Goal: Task Accomplishment & Management: Manage account settings

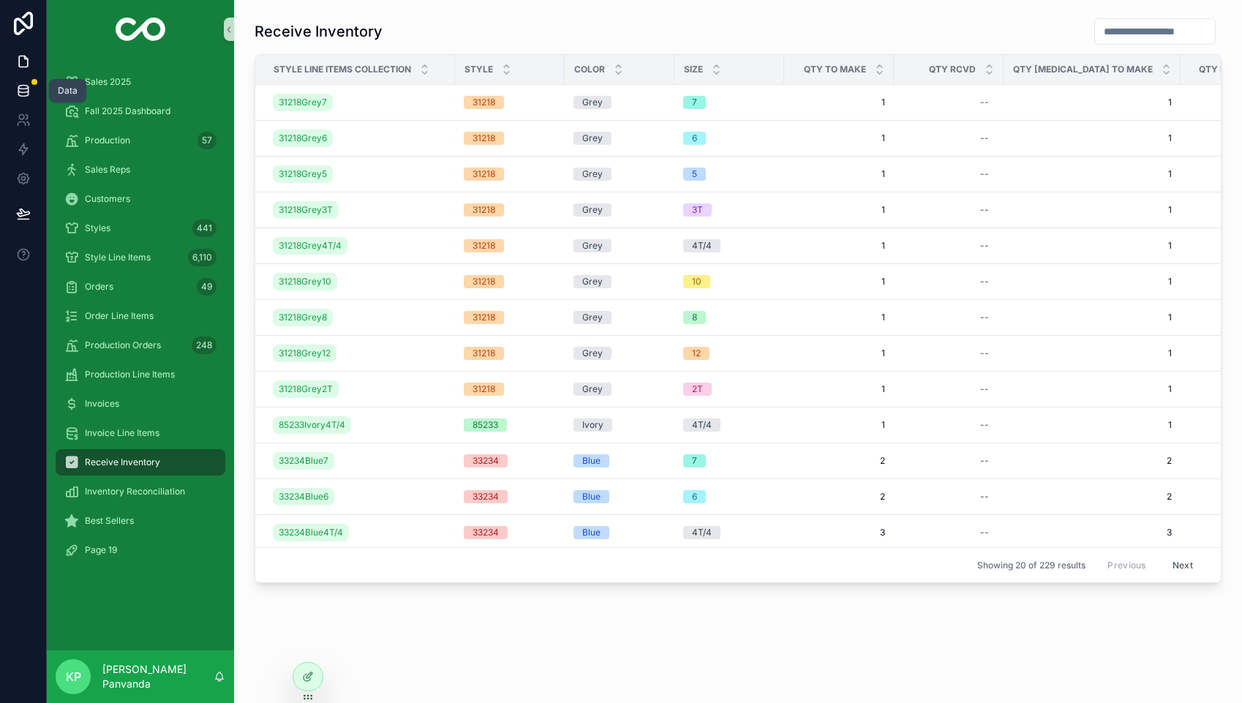
click at [21, 90] on icon at bounding box center [23, 90] width 15 height 15
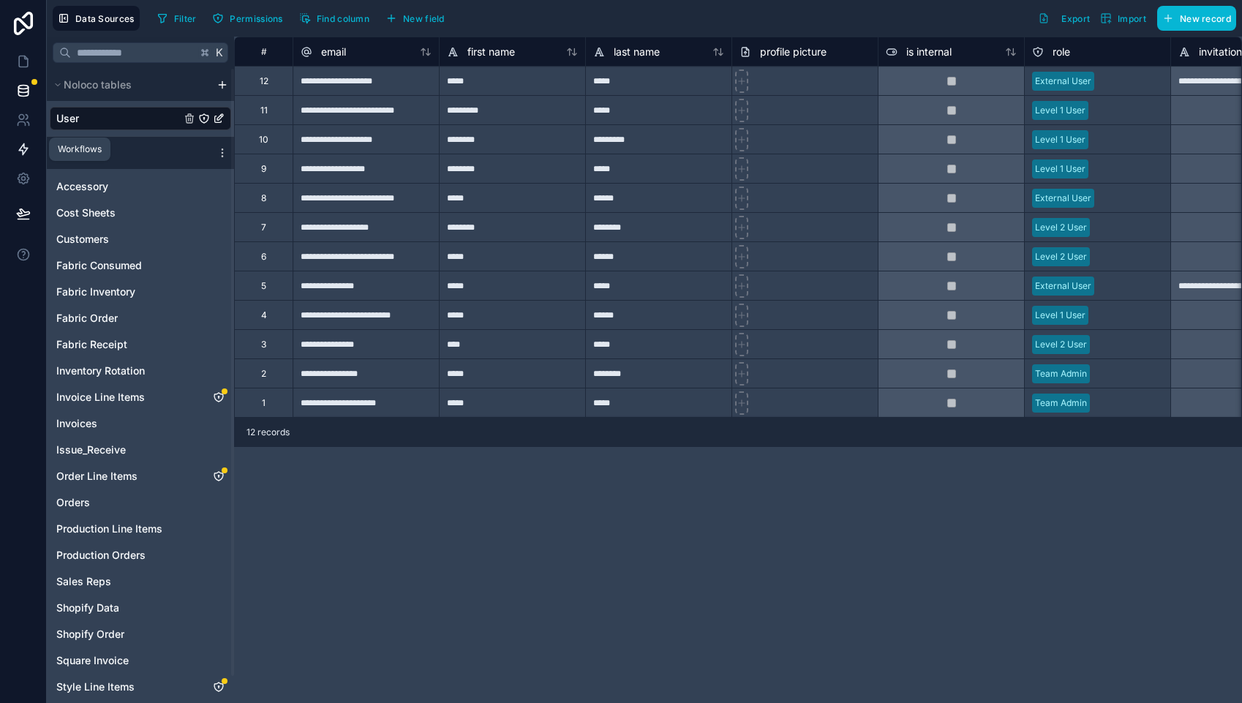
click at [24, 150] on icon at bounding box center [23, 149] width 15 height 15
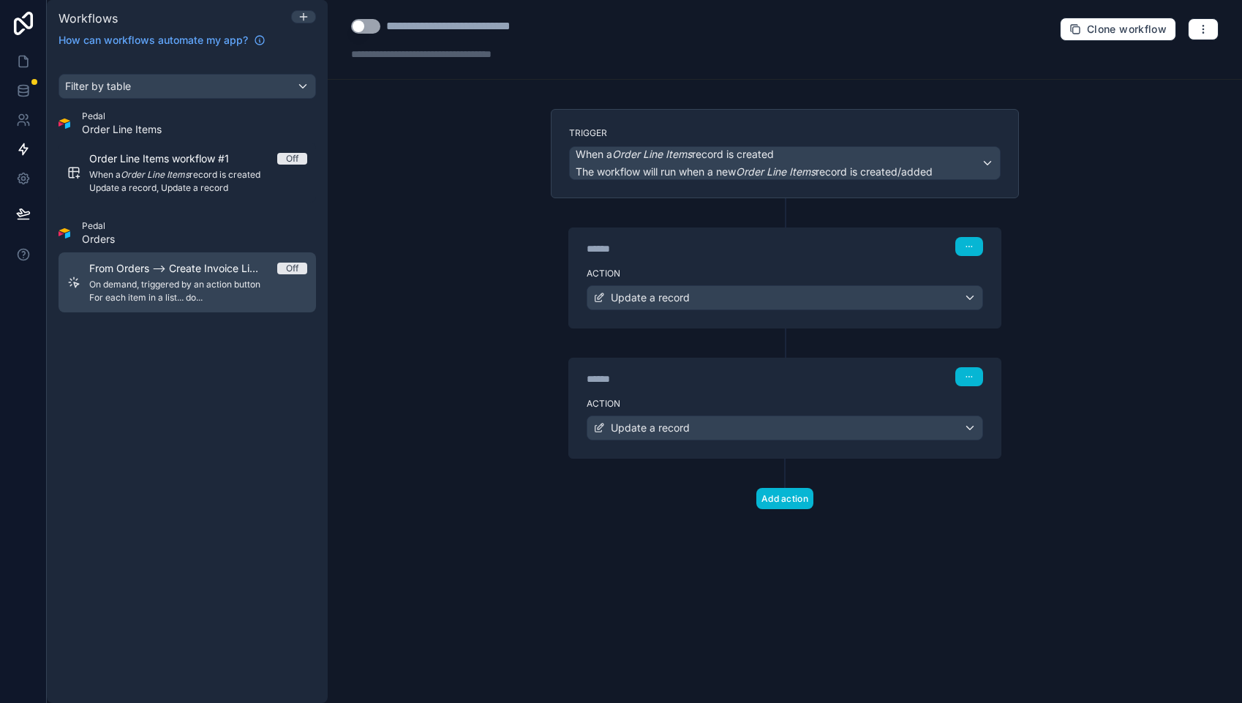
click at [168, 279] on span "On demand, triggered by an action button" at bounding box center [198, 285] width 218 height 12
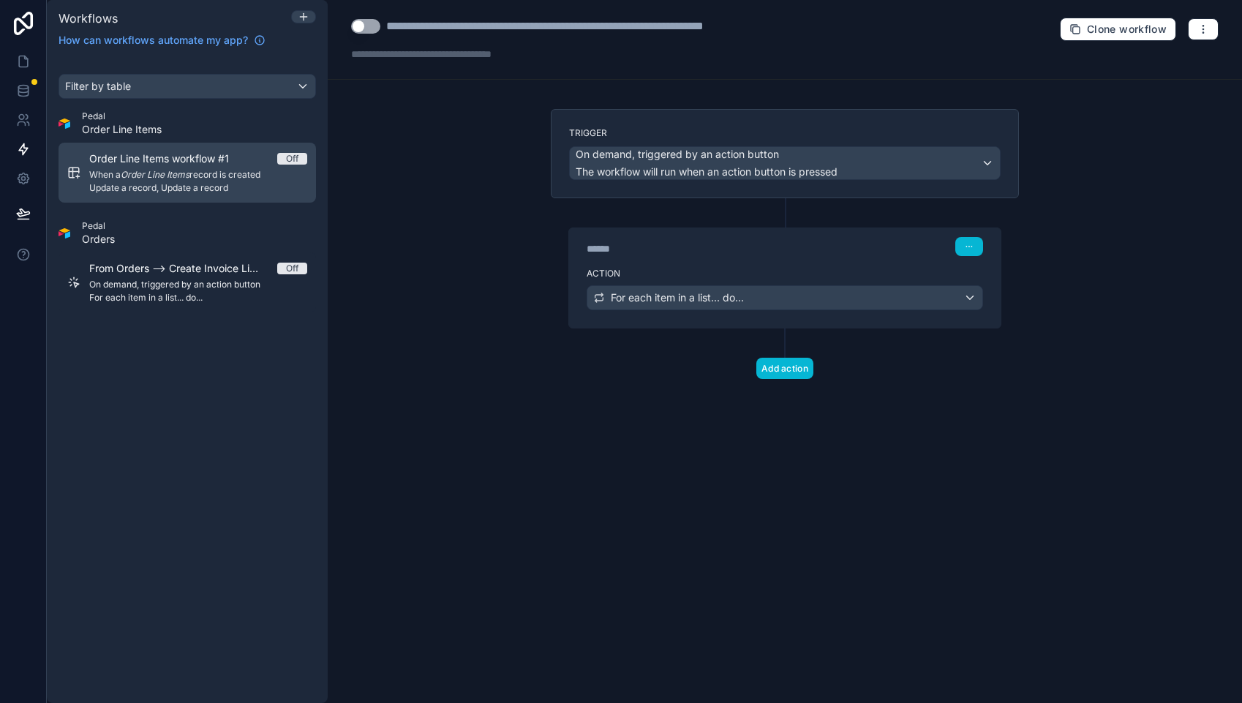
click at [222, 173] on span "When a Order Line Items record is created" at bounding box center [198, 175] width 218 height 12
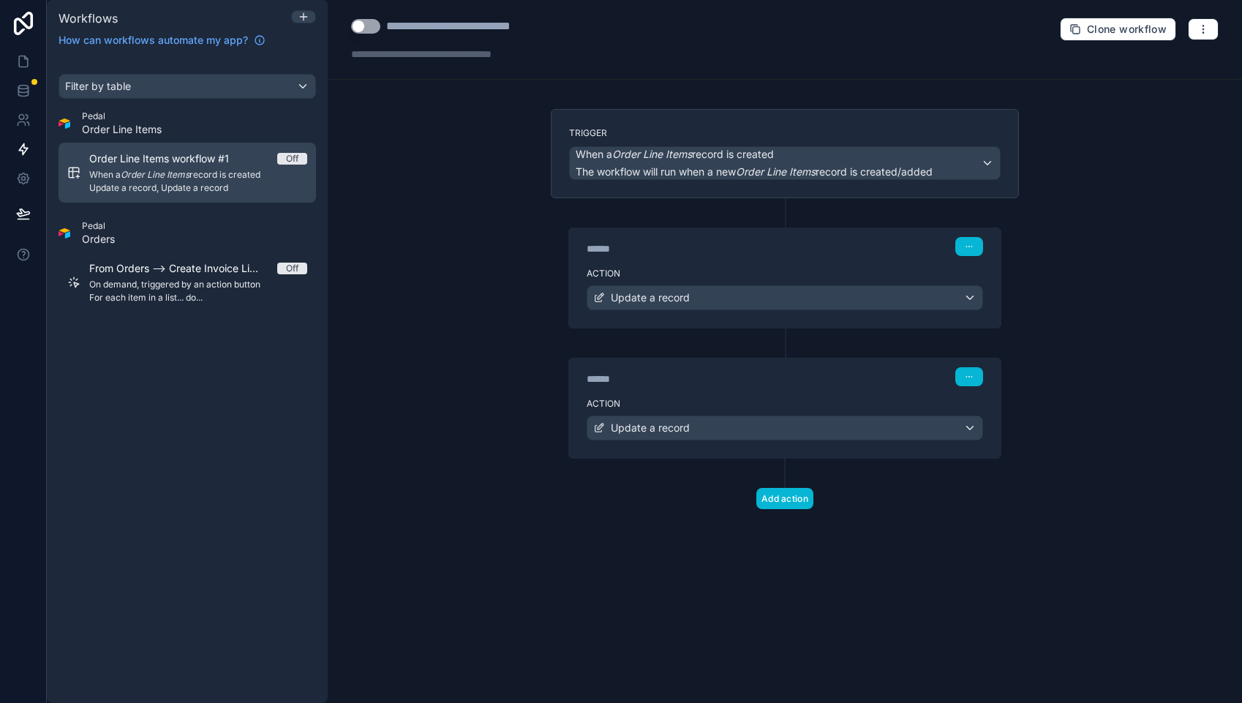
click at [176, 163] on span "Order Line Items workflow #1" at bounding box center [167, 158] width 157 height 15
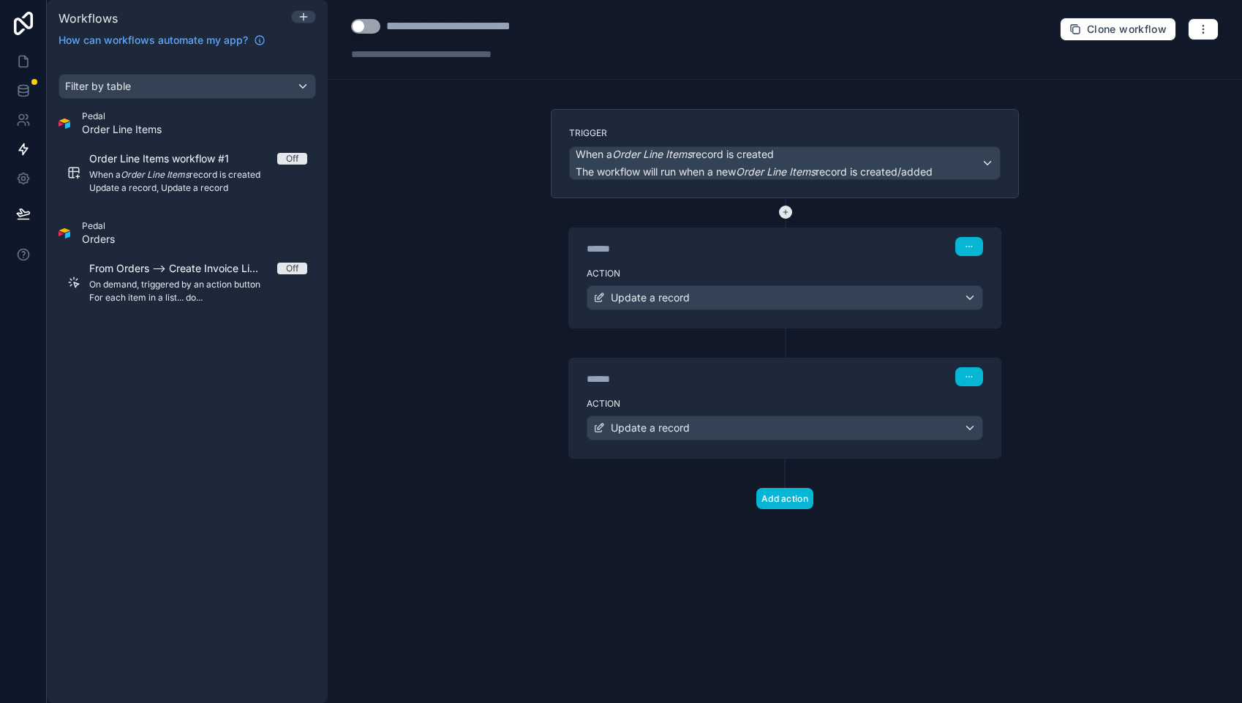
click at [787, 211] on icon at bounding box center [785, 212] width 13 height 13
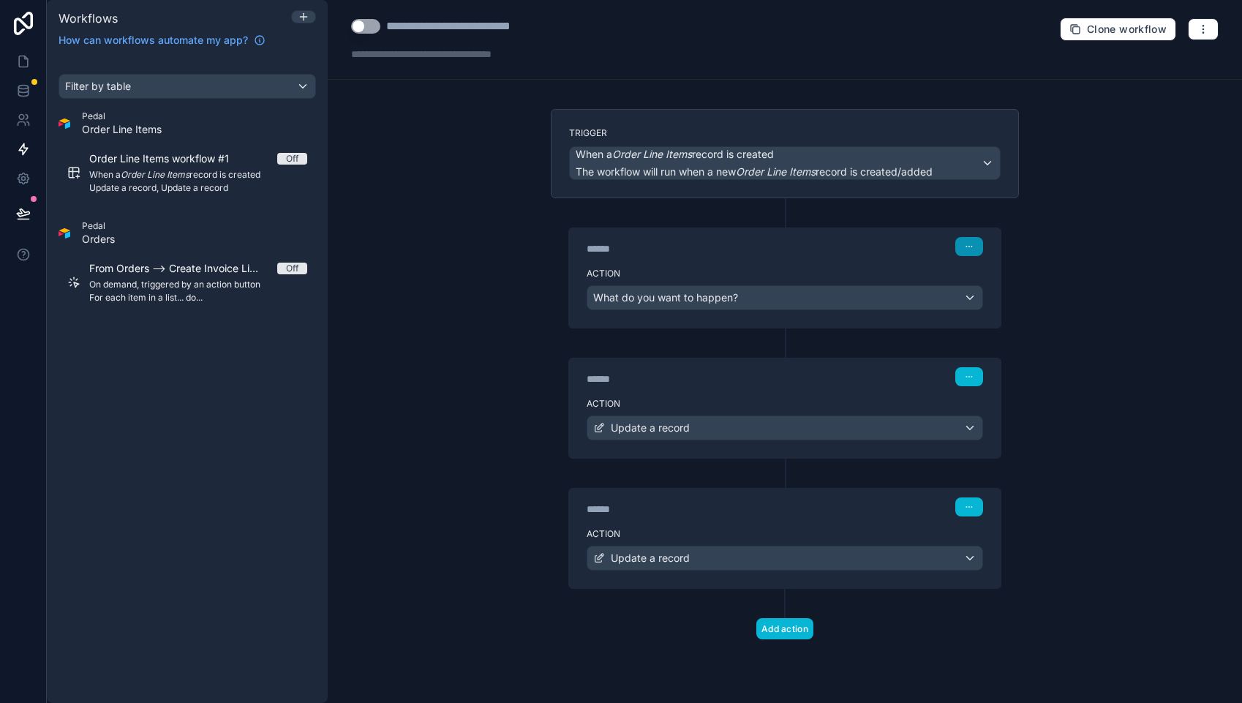
click at [966, 245] on icon "button" at bounding box center [969, 246] width 9 height 9
click at [998, 302] on span "Delete" at bounding box center [996, 303] width 27 height 12
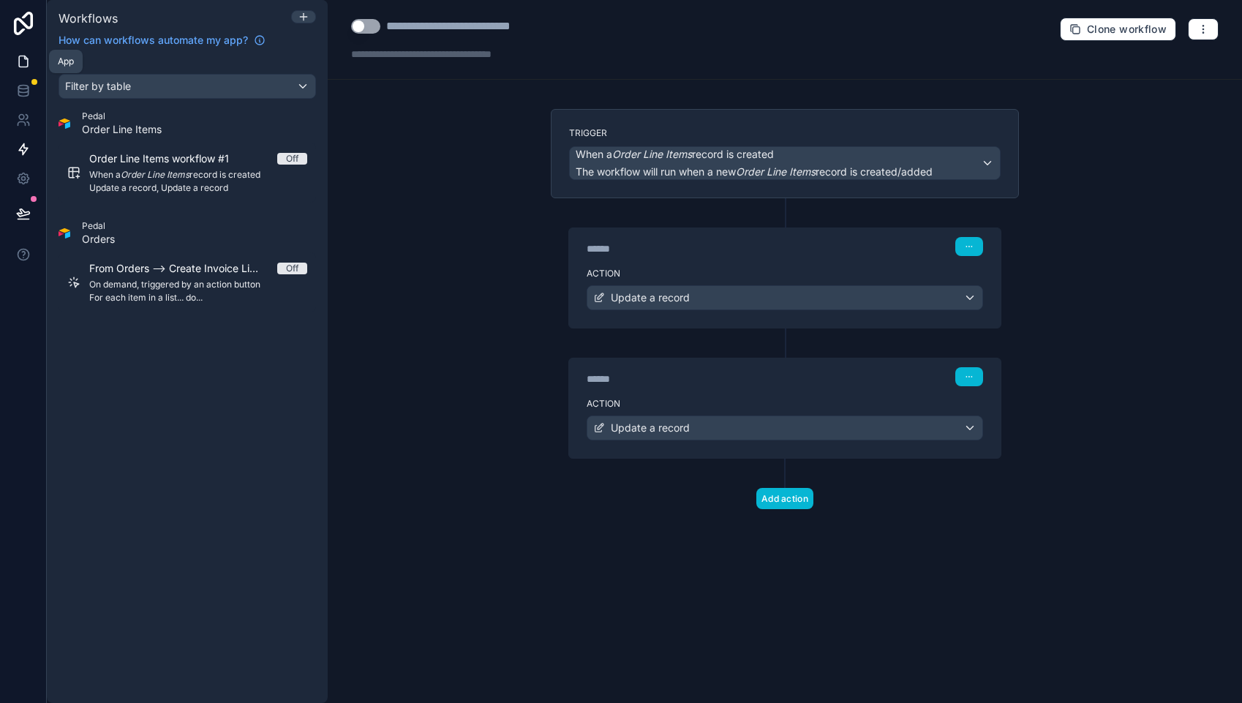
click at [26, 62] on icon at bounding box center [23, 61] width 15 height 15
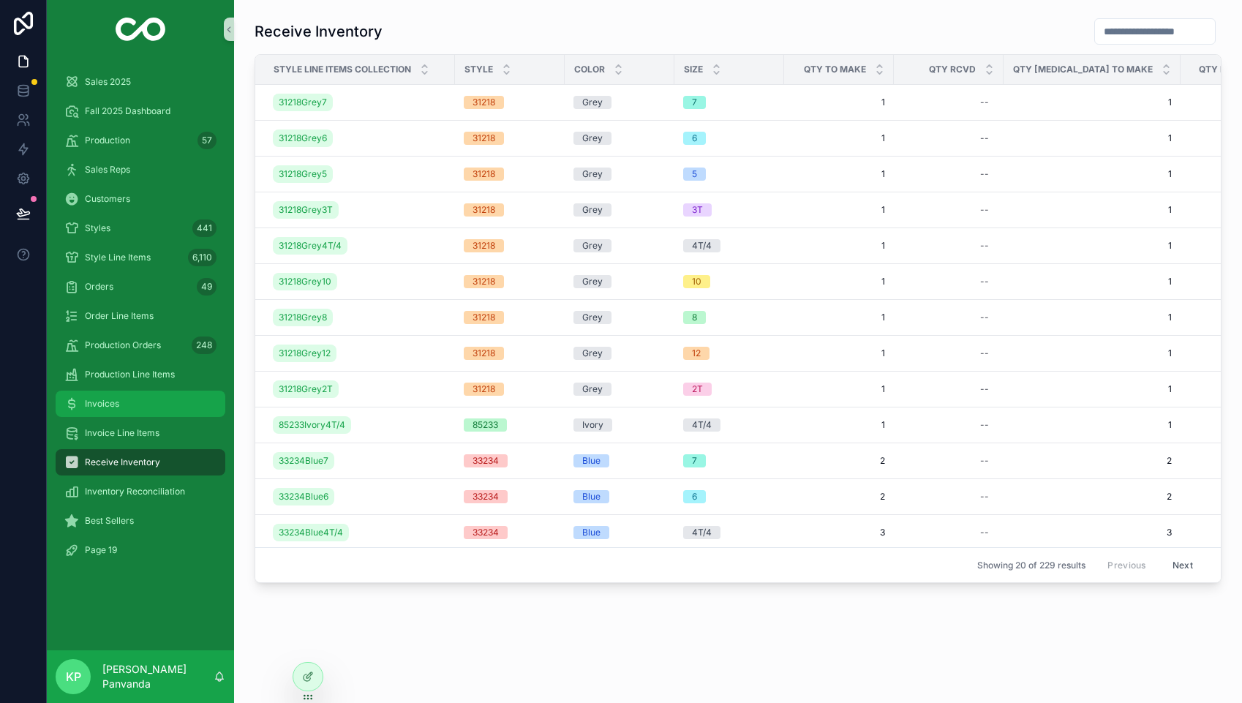
click at [108, 404] on span "Invoices" at bounding box center [102, 404] width 34 height 12
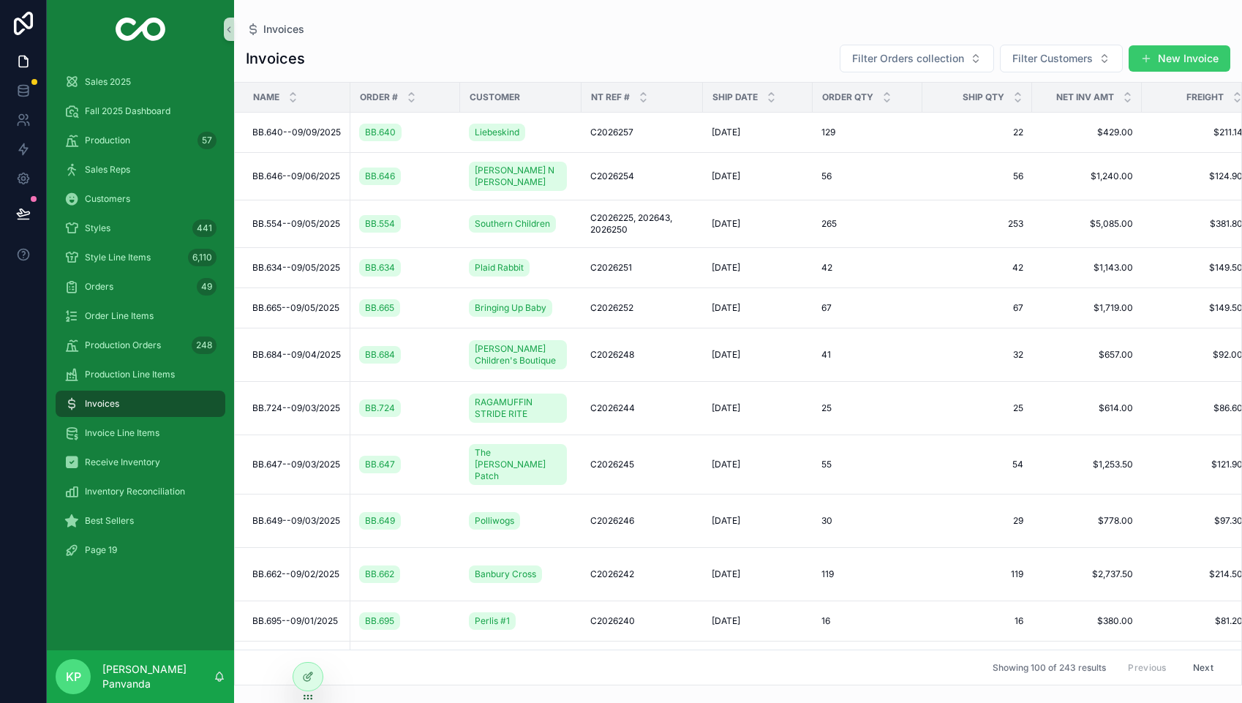
click at [1181, 57] on button "New Invoice" at bounding box center [1180, 58] width 102 height 26
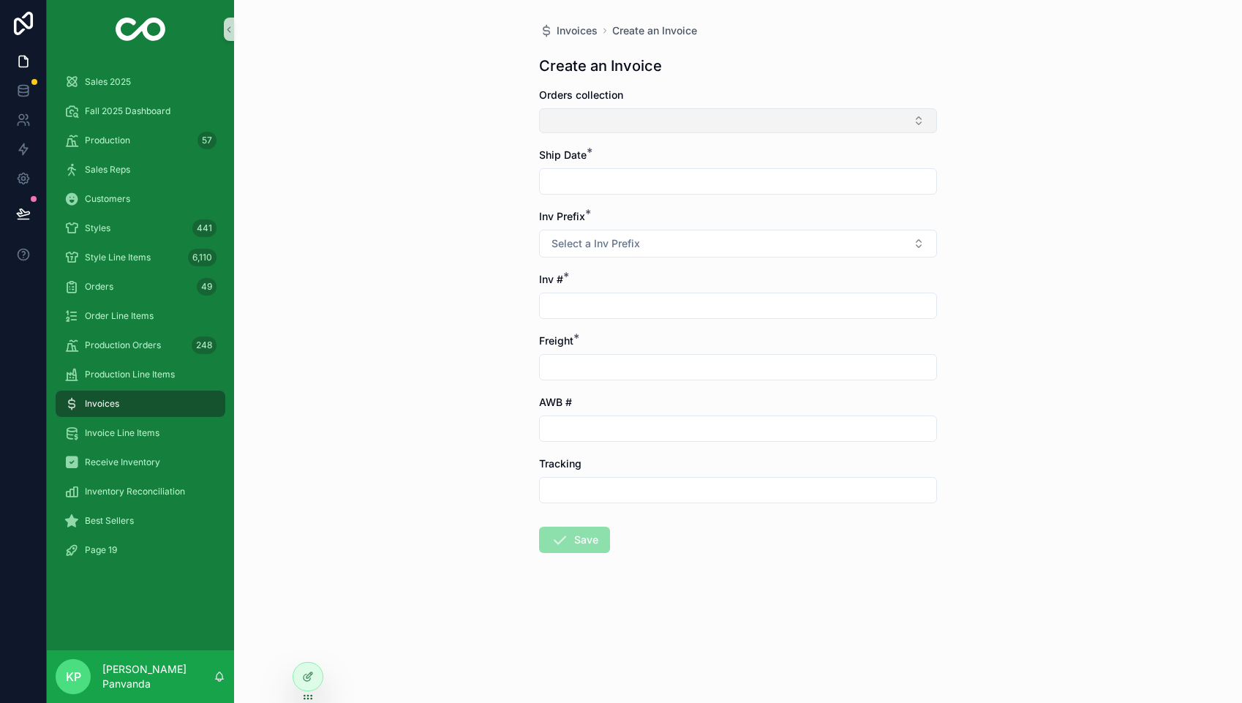
click at [655, 118] on button "Select Button" at bounding box center [738, 120] width 398 height 25
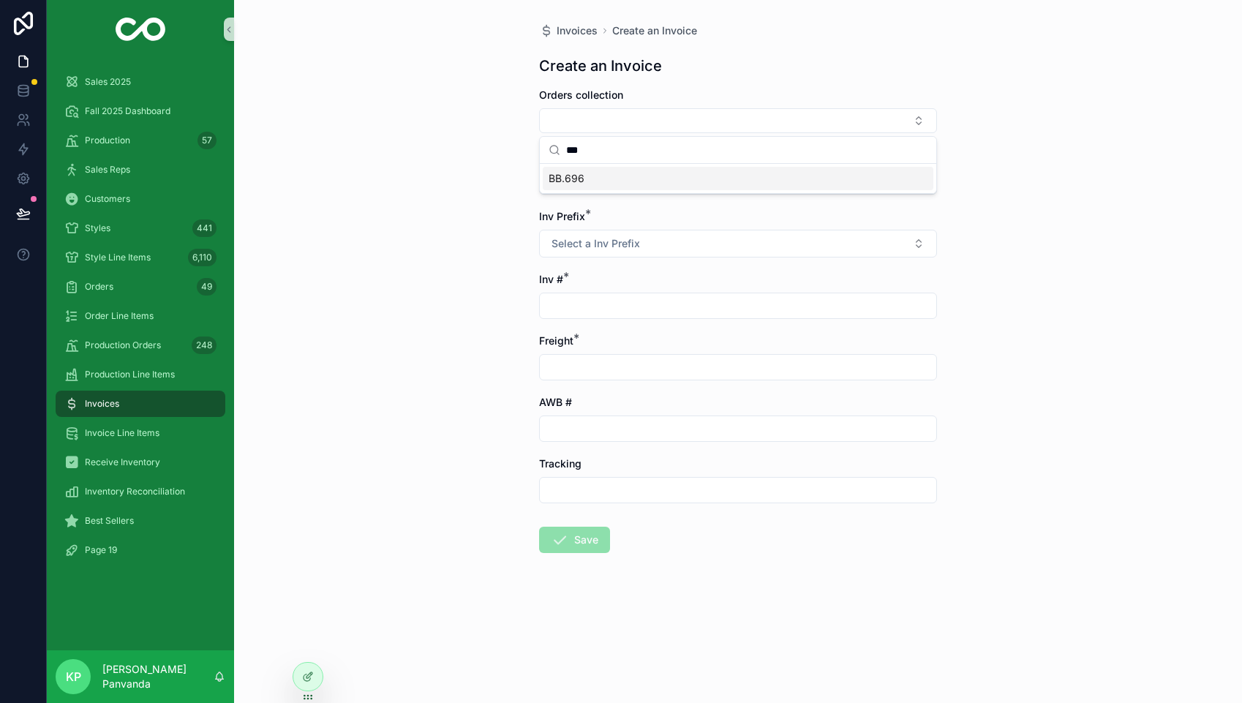
type input "***"
click at [629, 178] on div "BB.696" at bounding box center [738, 178] width 391 height 23
click at [1028, 159] on div "Invoices Create an Invoice Create an Invoice Orders collection BB.696 Ship Date…" at bounding box center [738, 351] width 1008 height 703
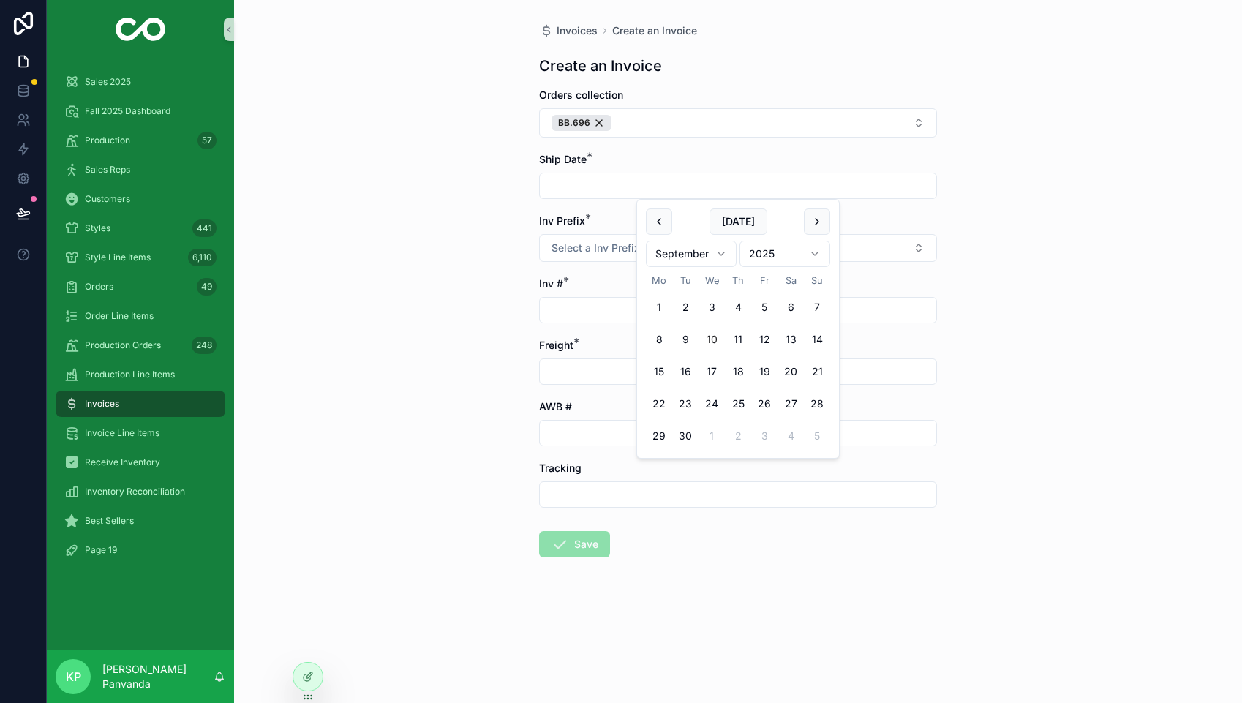
click at [636, 187] on input "scrollable content" at bounding box center [738, 186] width 396 height 20
click at [685, 339] on button "9" at bounding box center [685, 339] width 26 height 26
type input "********"
click at [479, 276] on div "Invoices Create an Invoice Create an Invoice Orders collection BB.696 Ship Date…" at bounding box center [738, 351] width 1008 height 703
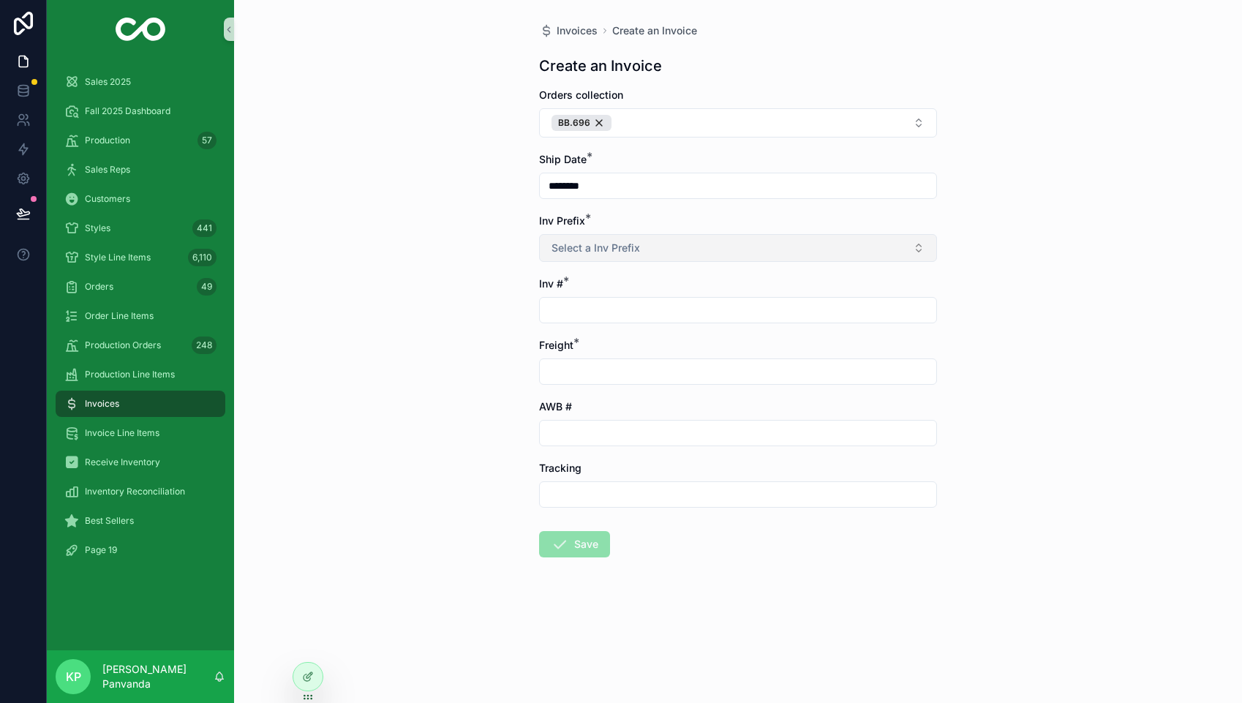
click at [579, 246] on span "Select a Inv Prefix" at bounding box center [595, 248] width 89 height 15
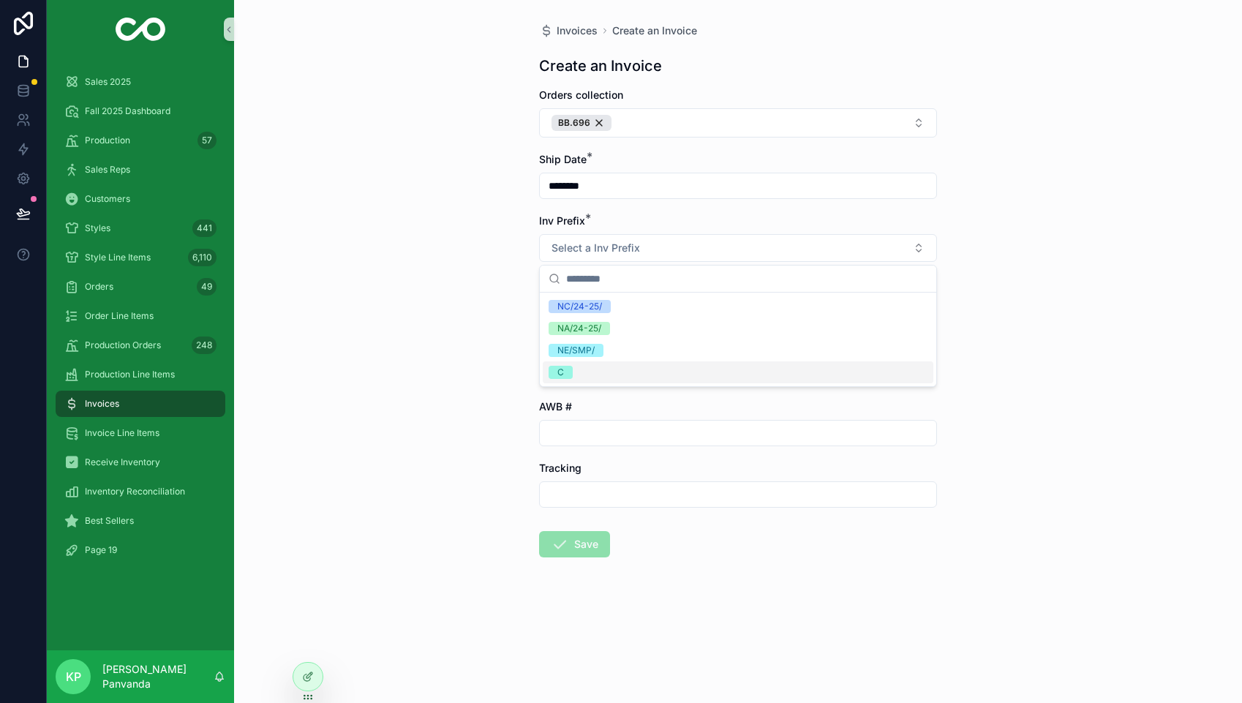
click at [565, 367] on span "C" at bounding box center [561, 372] width 24 height 13
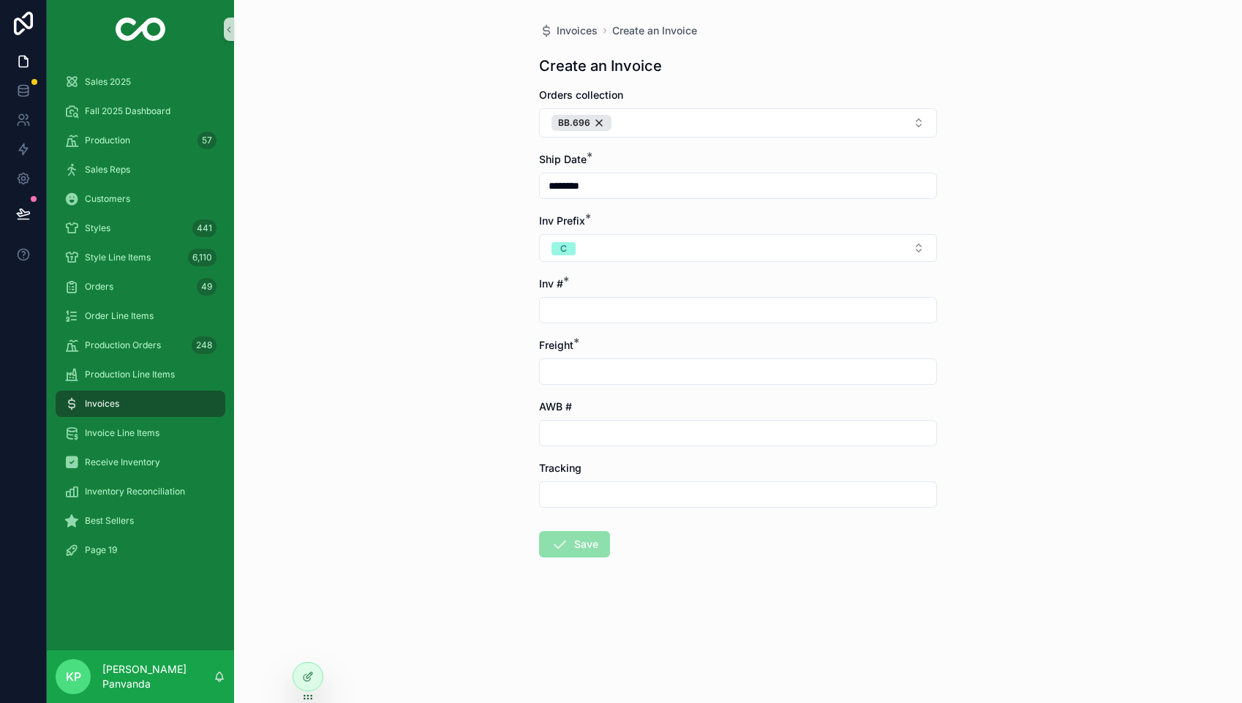
click at [579, 306] on input "scrollable content" at bounding box center [738, 310] width 396 height 20
type input "*******"
click at [572, 374] on input "scrollable content" at bounding box center [738, 371] width 396 height 20
type input "*******"
click at [572, 434] on input "scrollable content" at bounding box center [738, 433] width 396 height 20
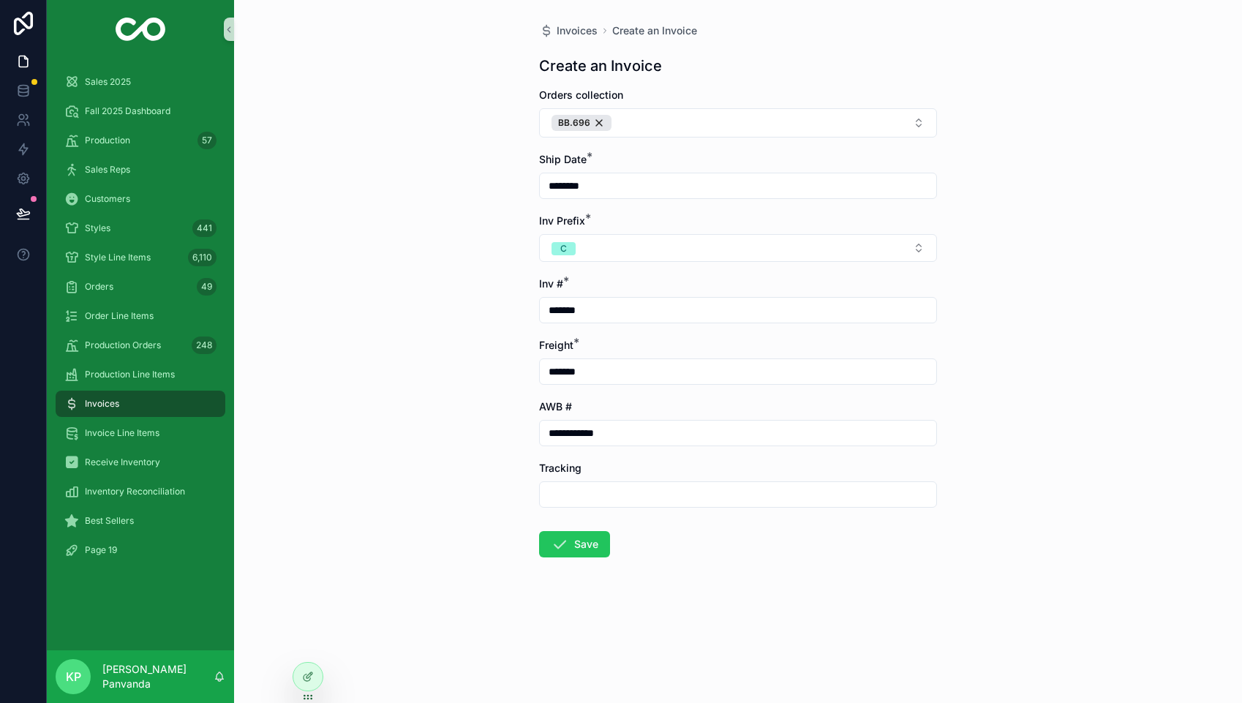
type input "**********"
click at [494, 497] on div "**********" at bounding box center [738, 351] width 1008 height 703
click at [568, 541] on button "Save" at bounding box center [574, 544] width 71 height 26
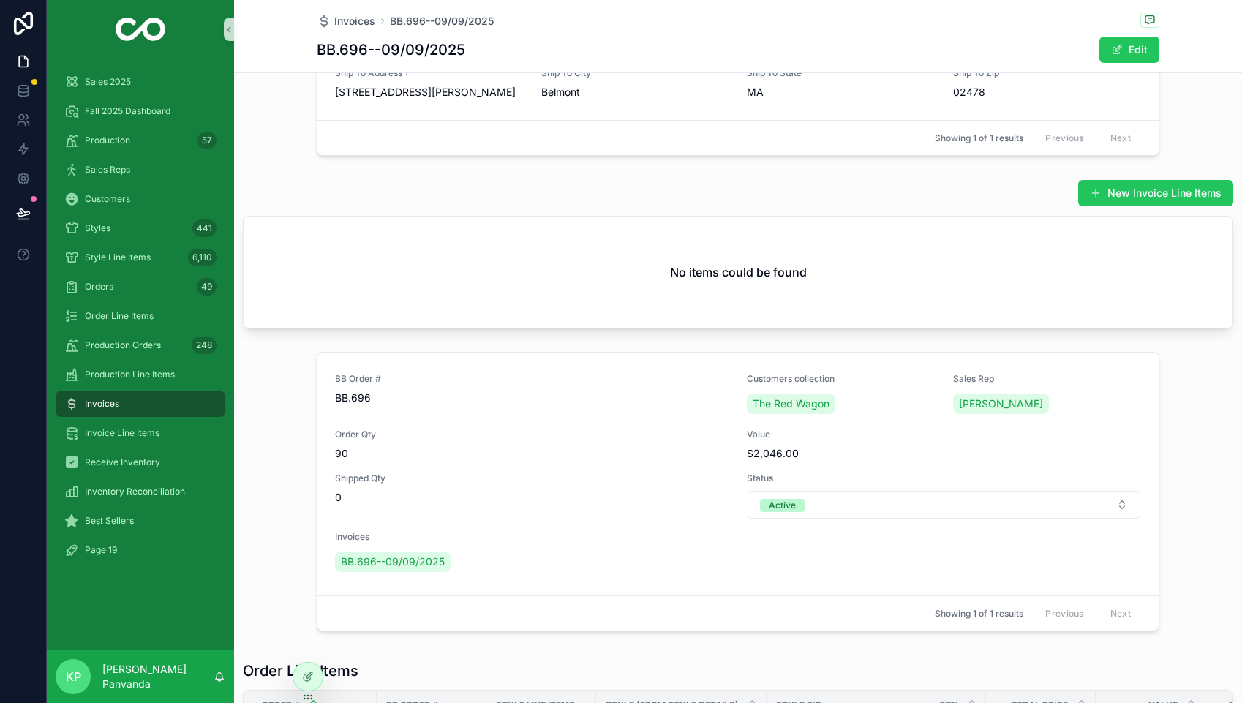
scroll to position [423, 0]
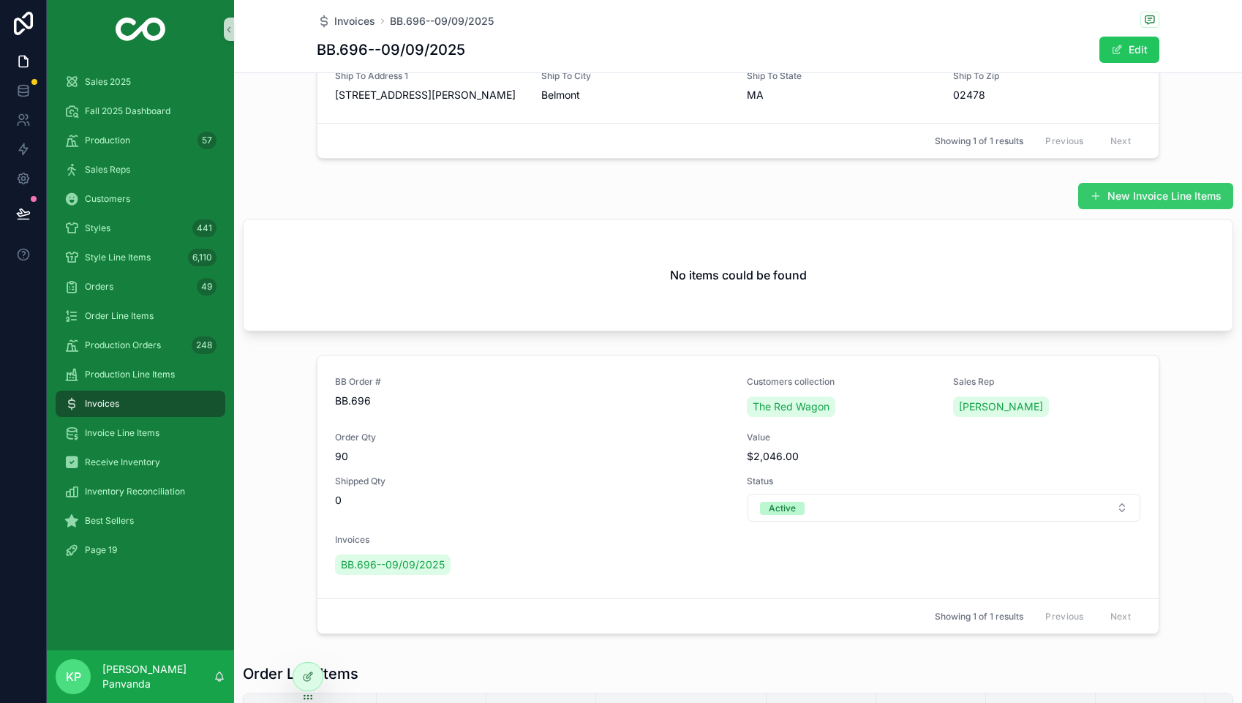
click at [1128, 197] on button "New Invoice Line Items" at bounding box center [1155, 196] width 155 height 26
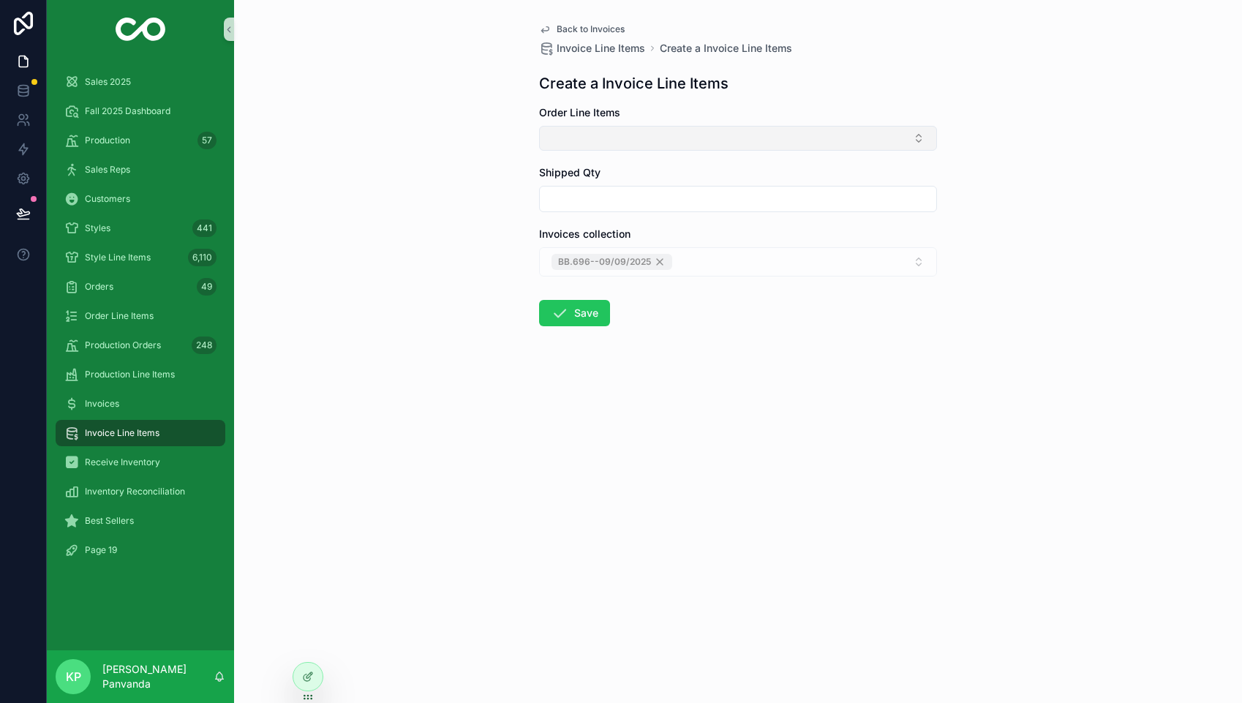
click at [638, 132] on button "Select Button" at bounding box center [738, 138] width 398 height 25
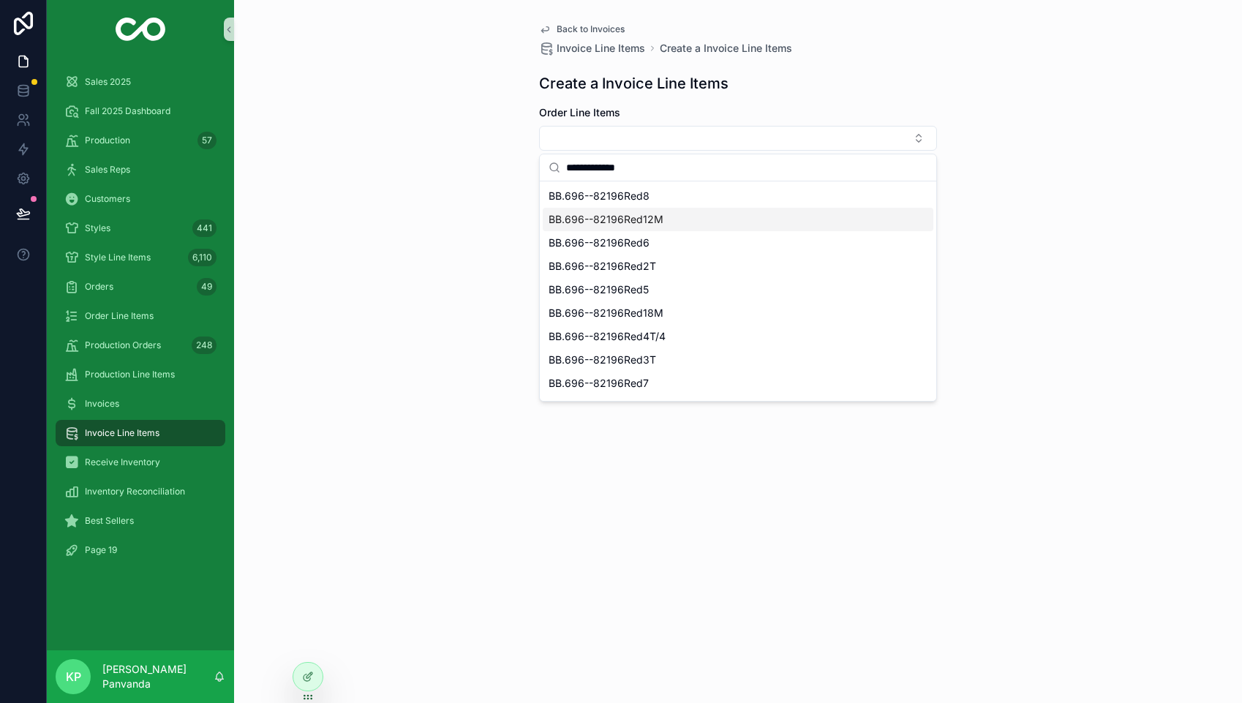
type input "**********"
click at [629, 214] on span "BB.696--82196Red12M" at bounding box center [606, 219] width 115 height 15
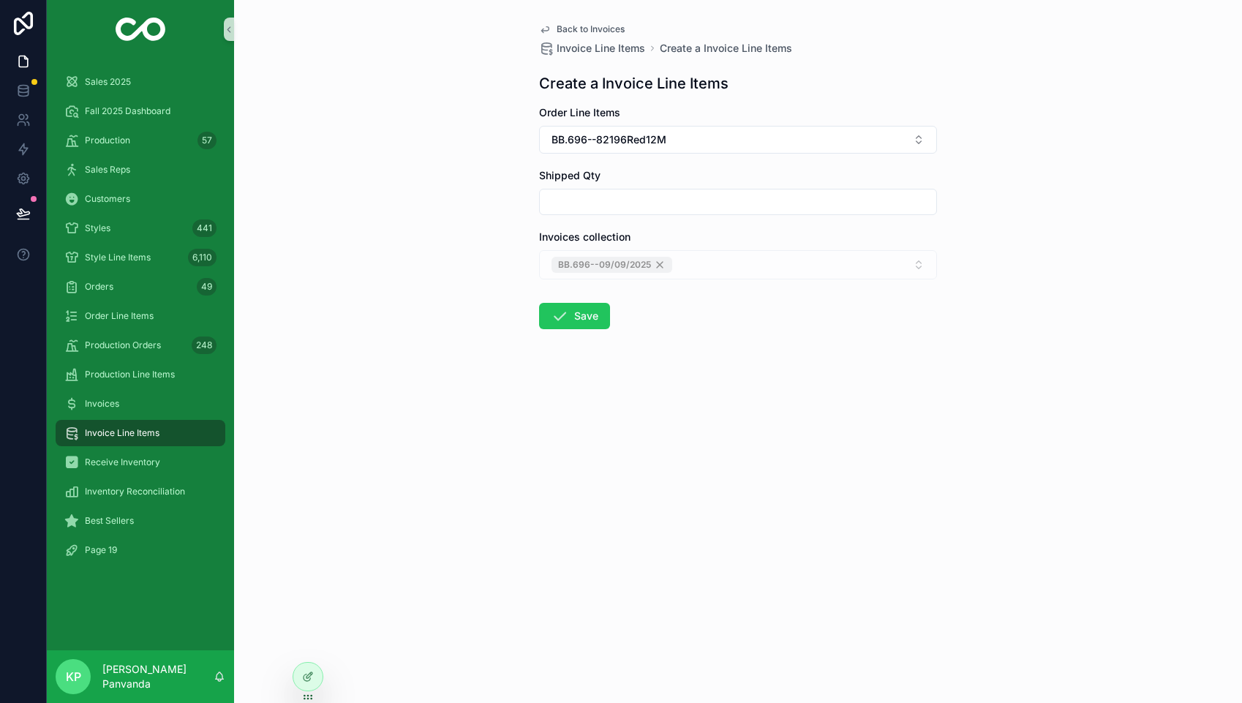
click at [614, 202] on input "scrollable content" at bounding box center [738, 202] width 396 height 20
type input "*"
click at [501, 217] on div "Back to Invoices Invoice Line Items Create a Invoice Line Items Create a Invoic…" at bounding box center [738, 351] width 1008 height 703
click at [573, 317] on button "Save" at bounding box center [574, 316] width 71 height 26
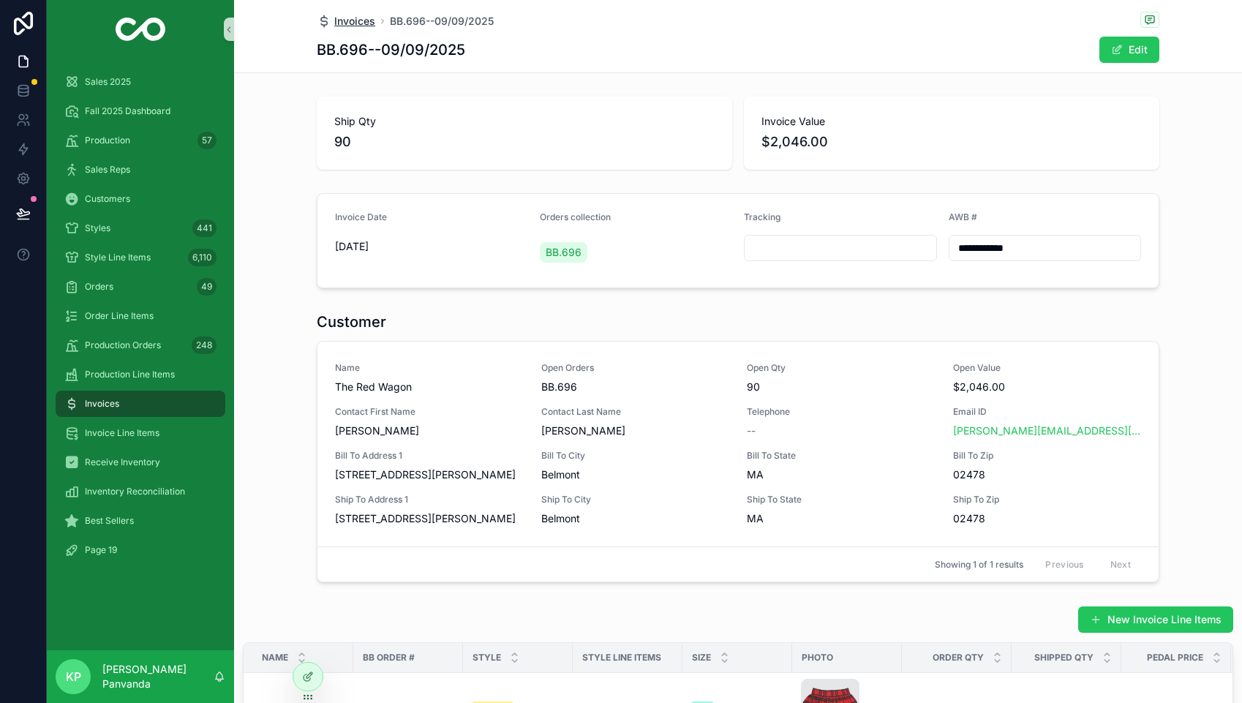
click at [358, 20] on span "Invoices" at bounding box center [354, 21] width 41 height 15
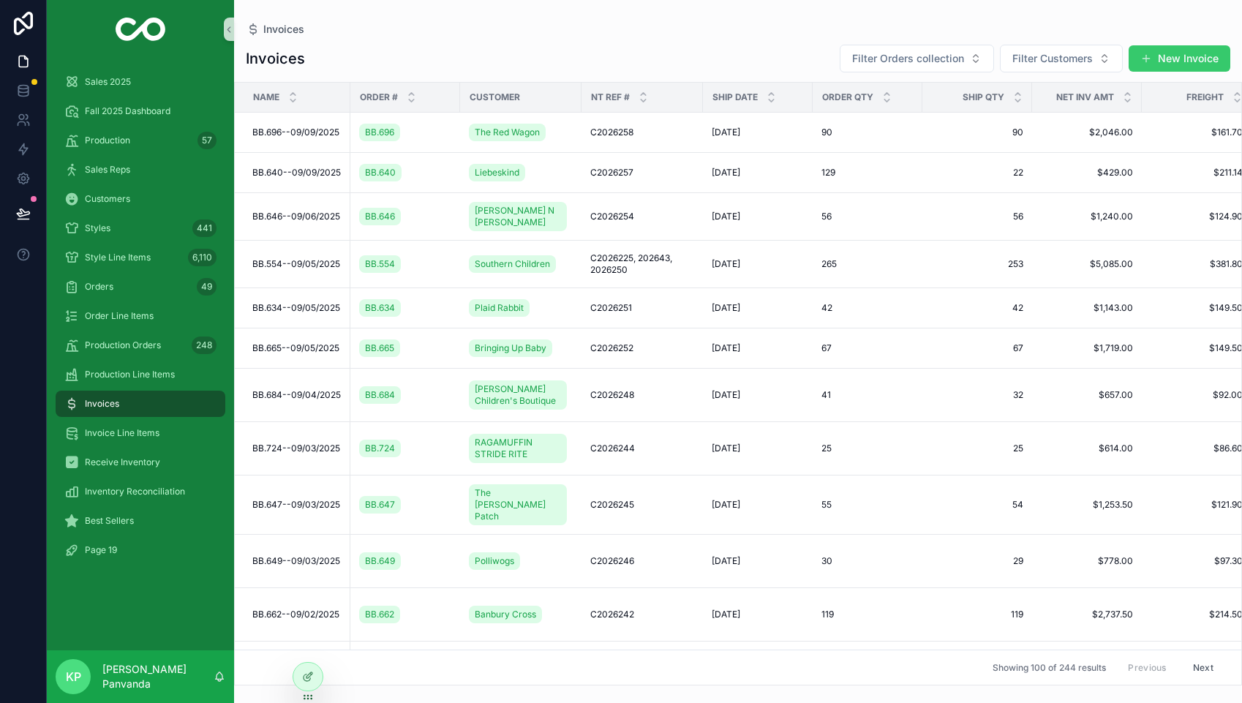
click at [1195, 57] on button "New Invoice" at bounding box center [1180, 58] width 102 height 26
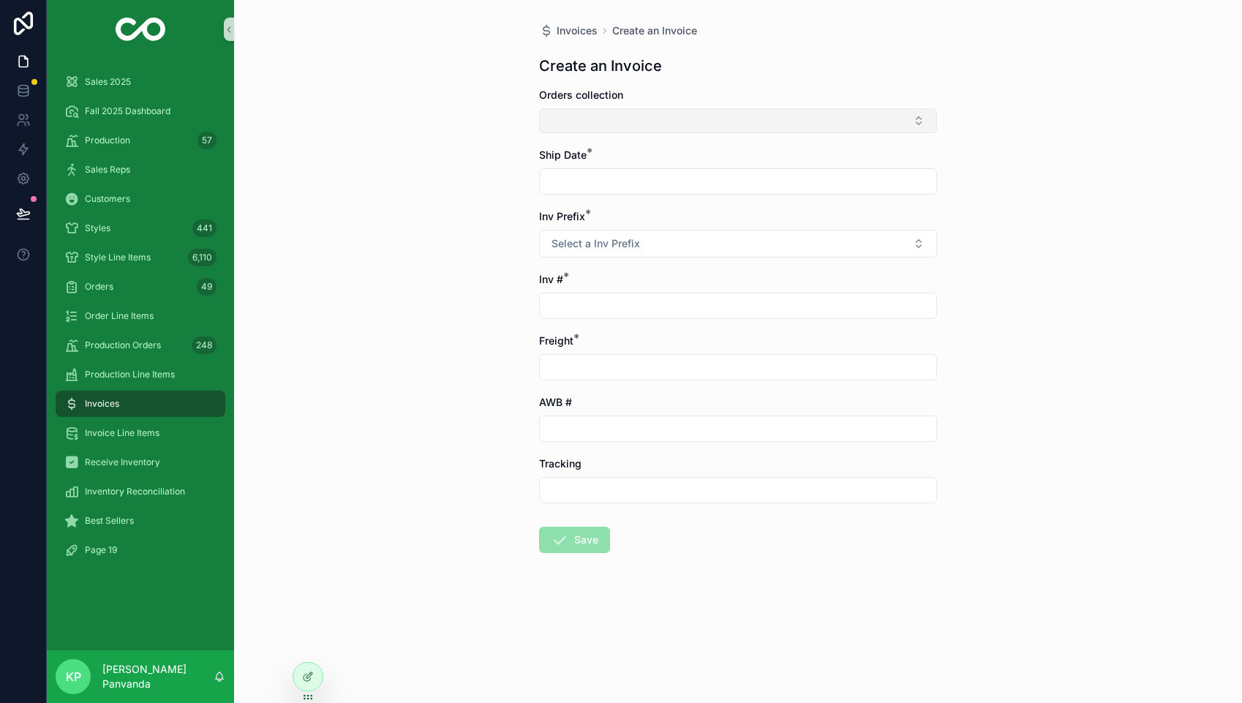
click at [649, 116] on button "Select Button" at bounding box center [738, 120] width 398 height 25
click at [573, 31] on span "Invoices" at bounding box center [577, 30] width 41 height 15
